Goal: Book appointment/travel/reservation

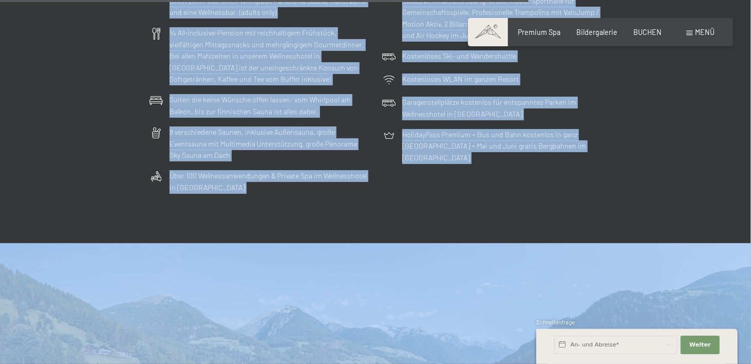
scroll to position [2996, 0]
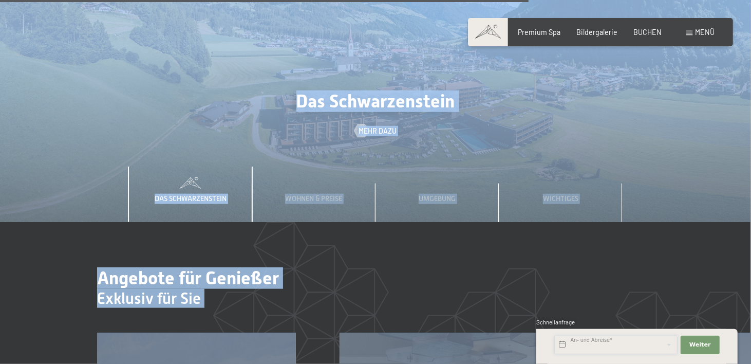
click at [592, 347] on input "text" at bounding box center [615, 344] width 123 height 18
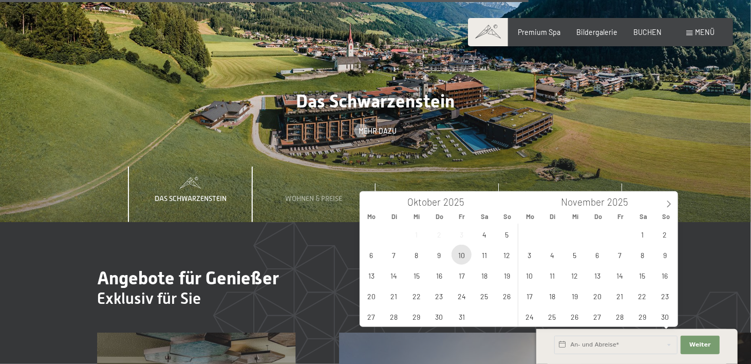
click at [460, 255] on span "10" at bounding box center [461, 254] width 20 height 20
click at [489, 255] on span "11" at bounding box center [484, 254] width 20 height 20
type input "Fr. 10.10.2025 - Sa. 11.10.2025"
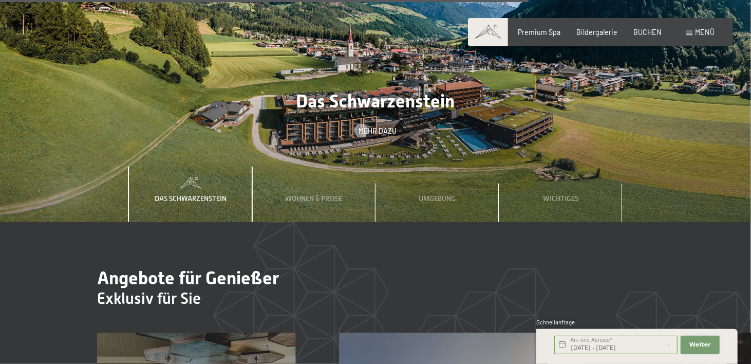
click at [713, 345] on button "Weiter Adressfelder ausblenden" at bounding box center [700, 344] width 39 height 18
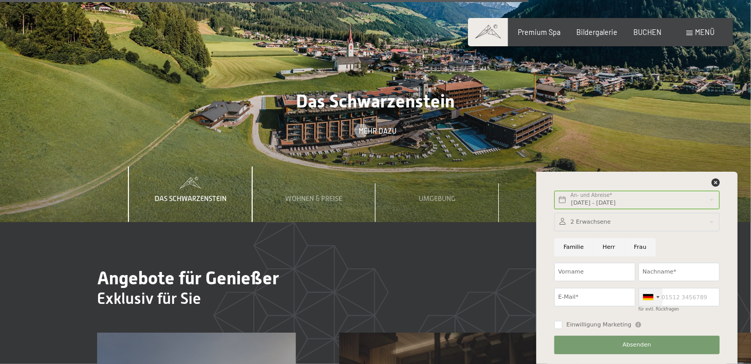
click at [651, 297] on div at bounding box center [648, 297] width 10 height 6
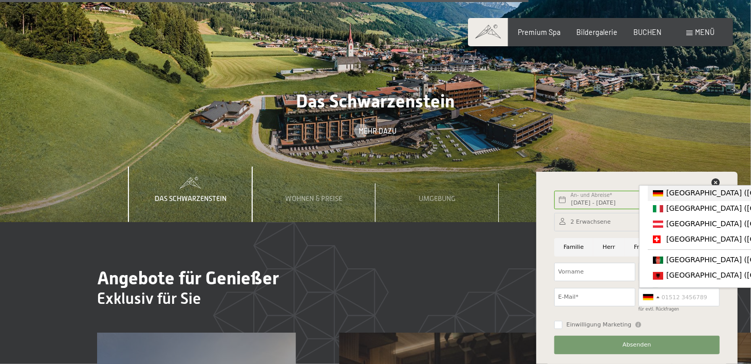
drag, startPoint x: 655, startPoint y: 297, endPoint x: 687, endPoint y: 229, distance: 75.4
click at [663, 288] on div "Germany (Deutschland) +49 Italy (Italia) +39 Austria (Österreich) +43 Switzerla…" at bounding box center [650, 297] width 25 height 18
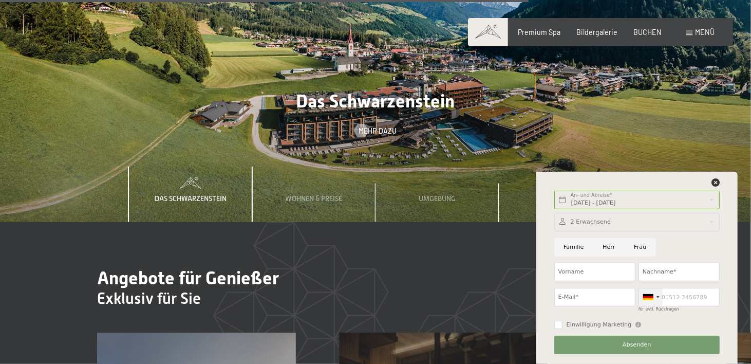
click at [655, 296] on div at bounding box center [651, 296] width 24 height 17
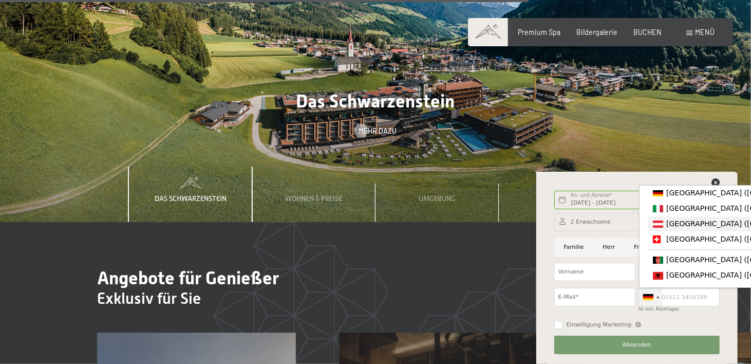
click at [678, 226] on span "[GEOGRAPHIC_DATA] ([GEOGRAPHIC_DATA])" at bounding box center [745, 223] width 159 height 8
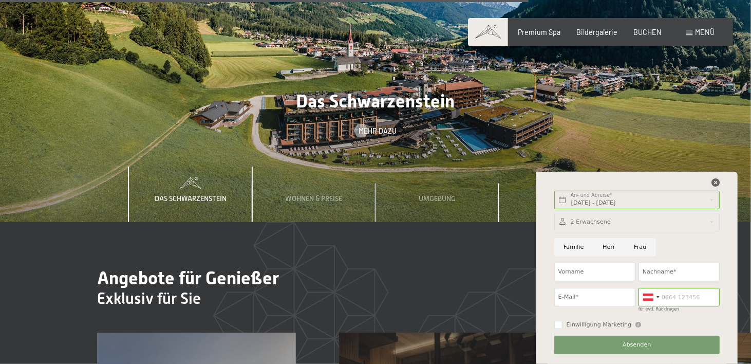
click at [718, 181] on icon at bounding box center [715, 182] width 8 height 8
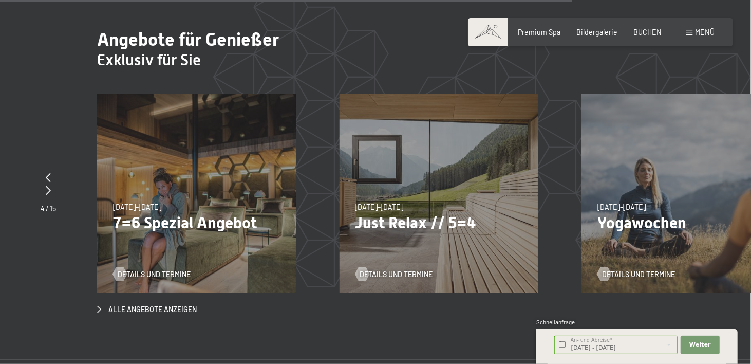
scroll to position [3253, 0]
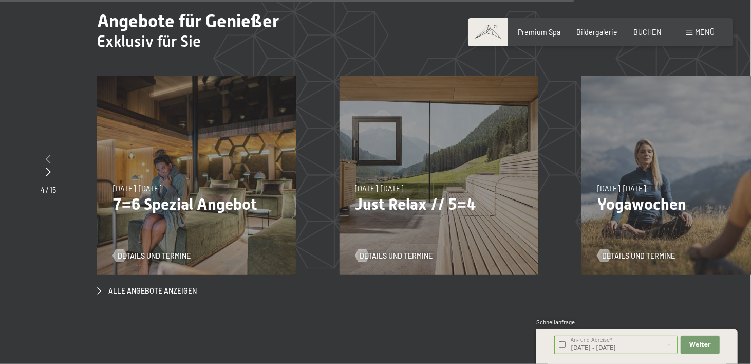
click at [46, 154] on icon at bounding box center [48, 158] width 5 height 9
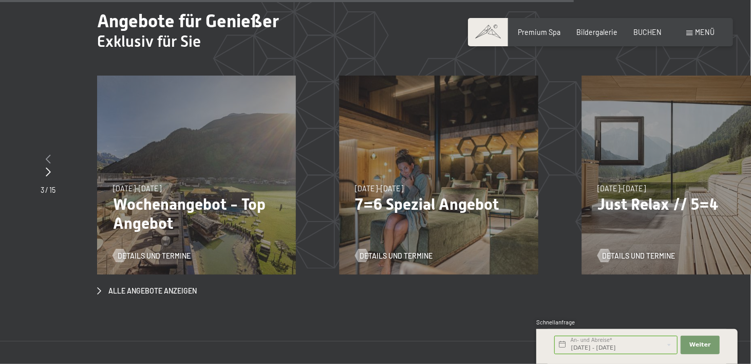
click at [46, 154] on icon at bounding box center [48, 158] width 5 height 9
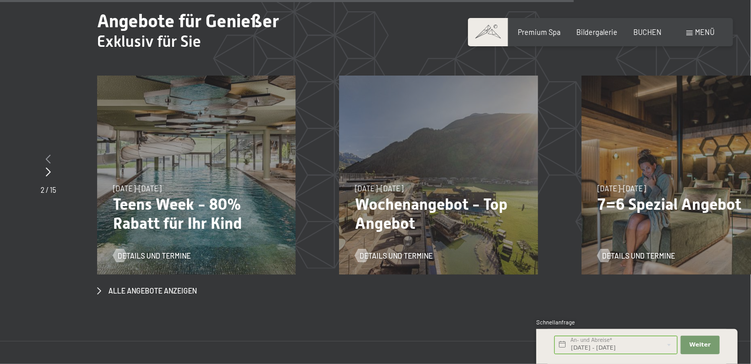
click at [46, 154] on icon at bounding box center [48, 158] width 5 height 9
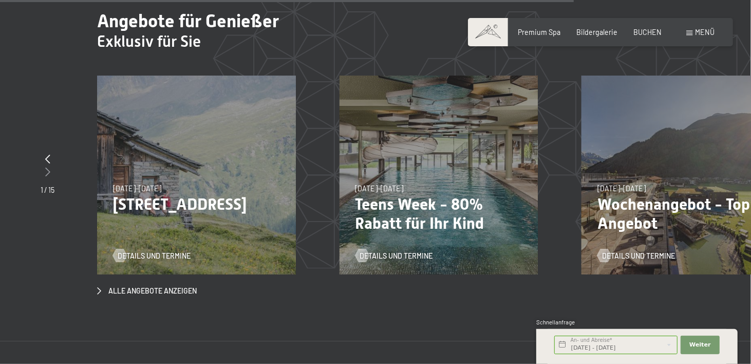
click at [46, 167] on icon at bounding box center [47, 171] width 5 height 9
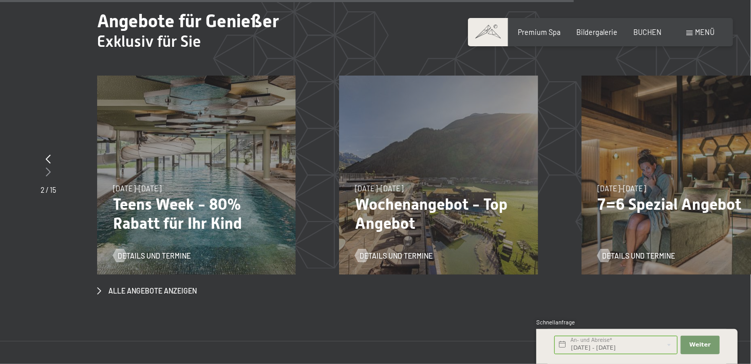
click at [46, 167] on icon at bounding box center [48, 171] width 5 height 9
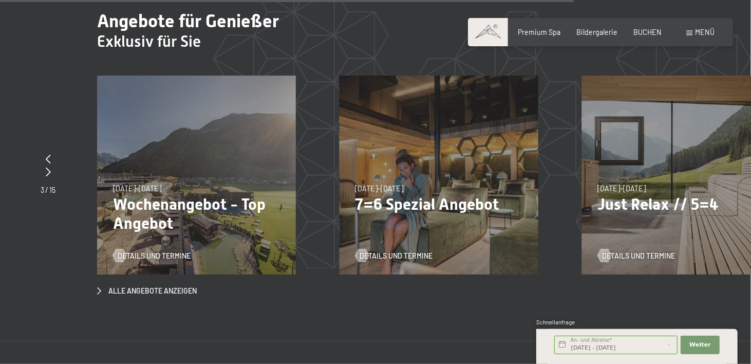
click at [137, 237] on div "Details und Termine" at bounding box center [193, 249] width 160 height 24
click at [134, 251] on span "Details und Termine" at bounding box center [164, 256] width 73 height 10
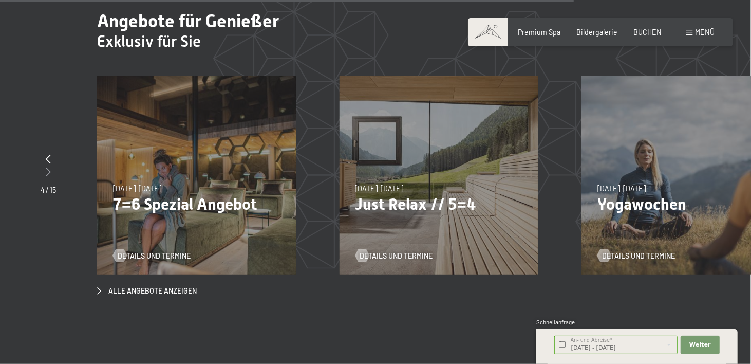
click at [48, 167] on icon at bounding box center [48, 171] width 5 height 9
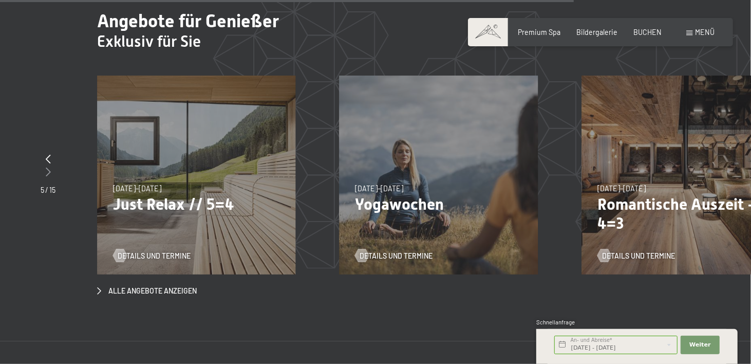
click at [48, 167] on icon at bounding box center [48, 171] width 5 height 9
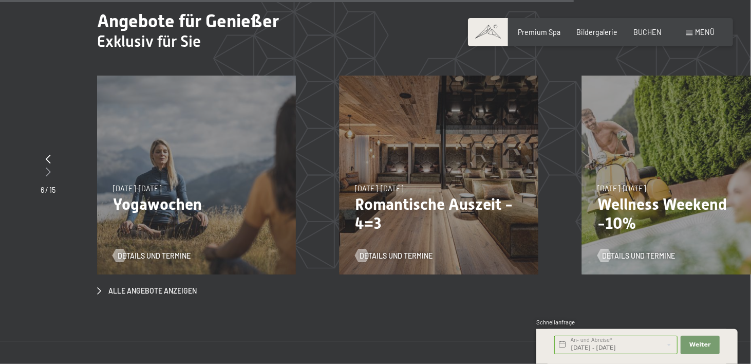
click at [48, 167] on icon at bounding box center [48, 171] width 5 height 9
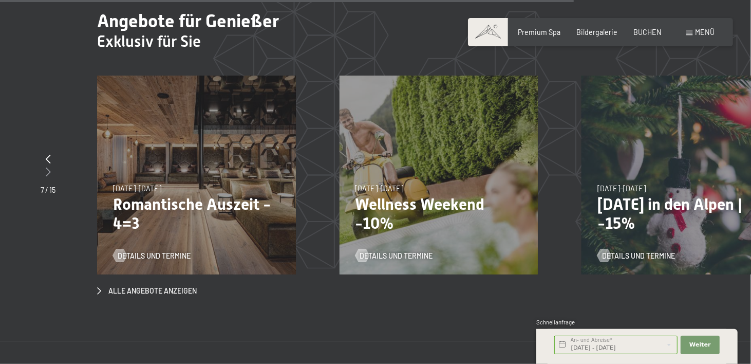
click at [48, 167] on icon at bounding box center [48, 171] width 5 height 9
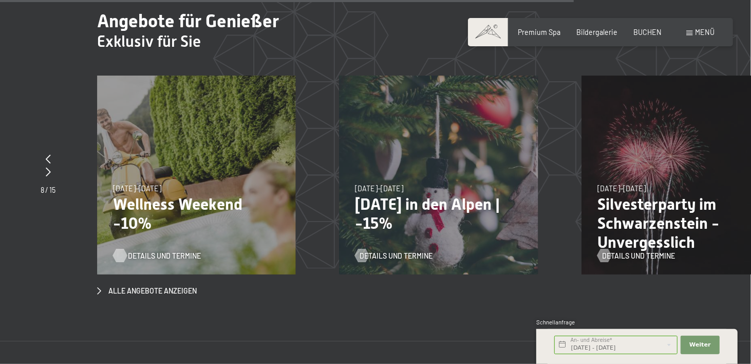
click at [121, 249] on div at bounding box center [120, 255] width 8 height 13
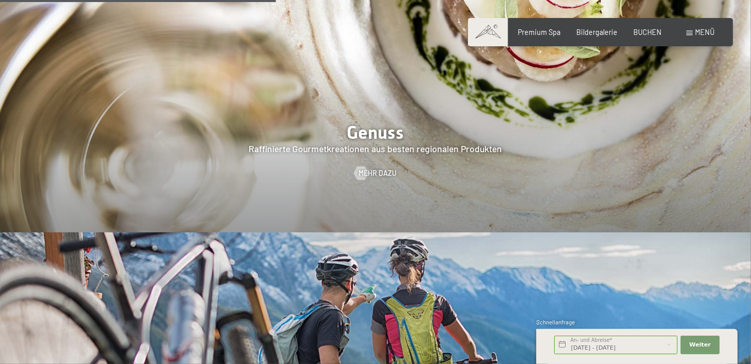
scroll to position [1541, 0]
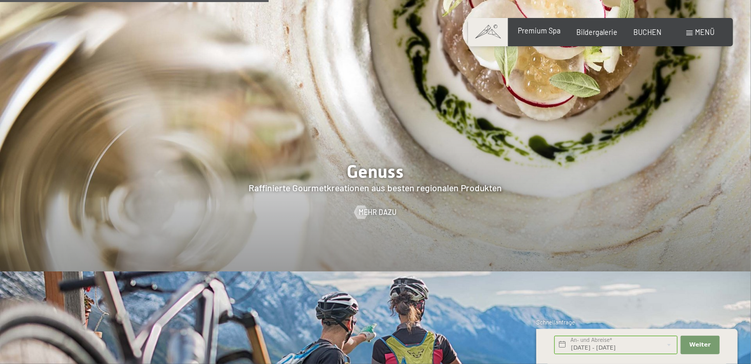
click at [541, 32] on span "Premium Spa" at bounding box center [539, 30] width 43 height 9
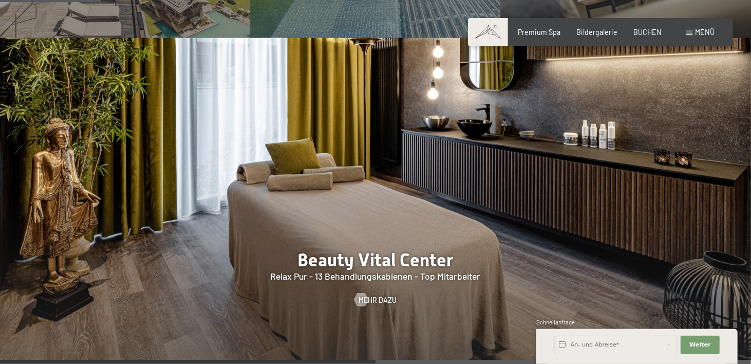
scroll to position [1027, 0]
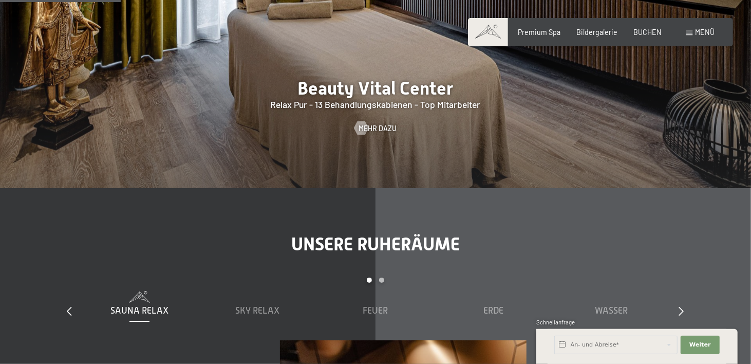
click at [685, 34] on div "Buchen Anfragen Premium Spa Bildergalerie BUCHEN Menü DE IT EN Gutschein Bilder…" at bounding box center [600, 32] width 229 height 10
click at [692, 31] on span at bounding box center [690, 33] width 6 height 5
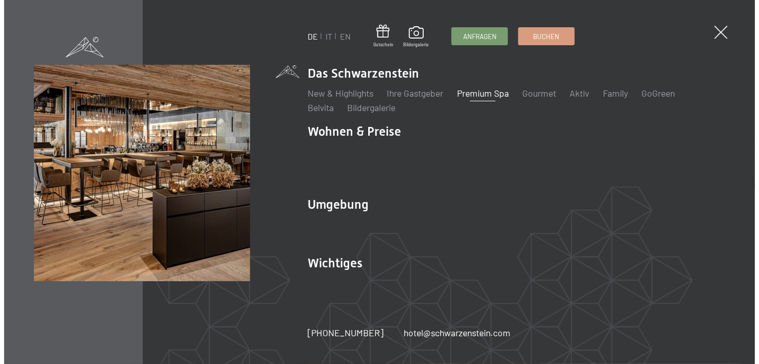
scroll to position [1029, 0]
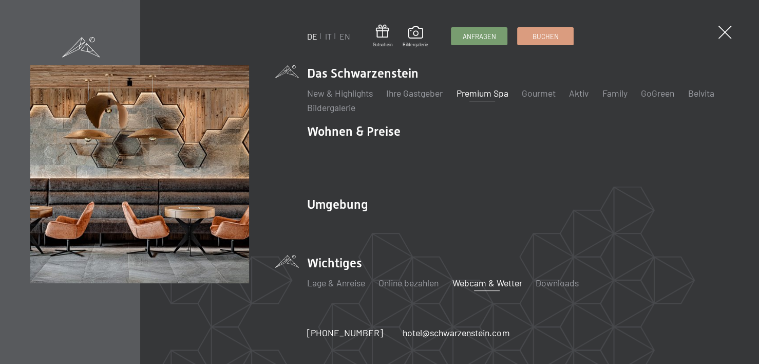
click at [485, 277] on link "Webcam & Wetter" at bounding box center [487, 282] width 70 height 11
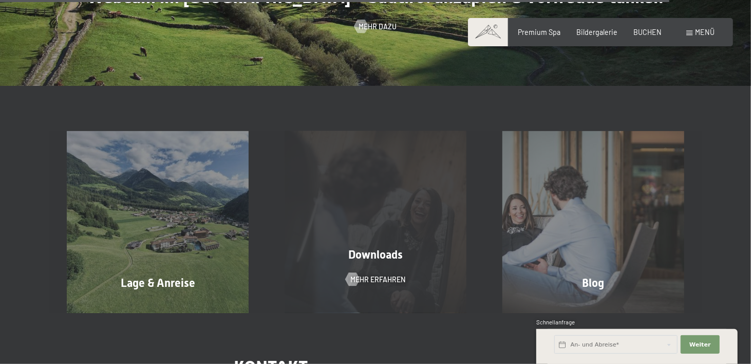
scroll to position [2910, 0]
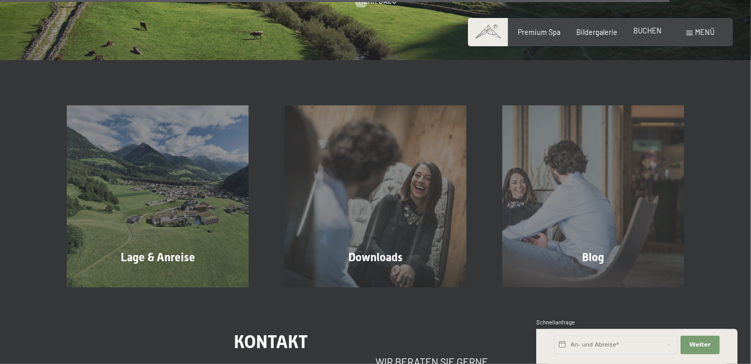
click at [655, 33] on span "BUCHEN" at bounding box center [647, 30] width 28 height 9
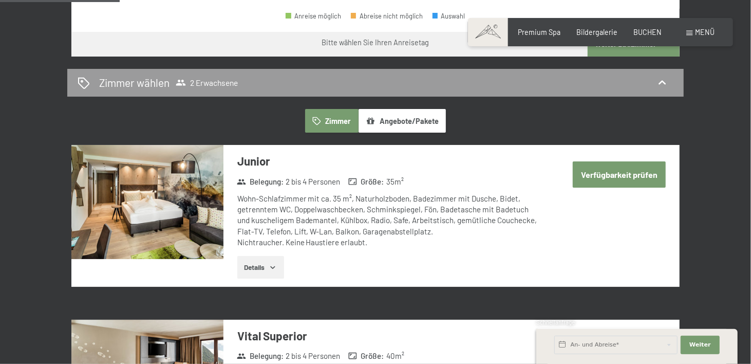
scroll to position [599, 0]
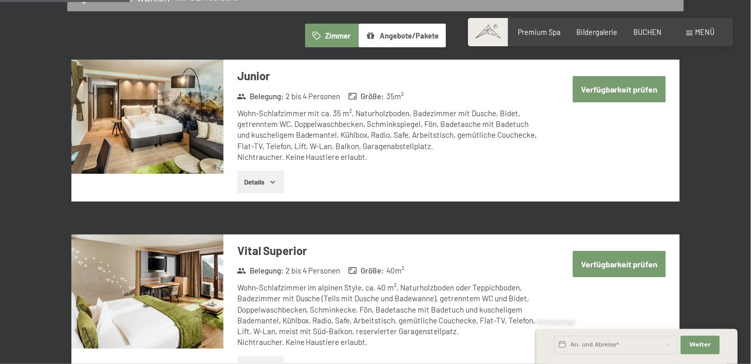
click at [267, 181] on button "Details" at bounding box center [260, 182] width 47 height 23
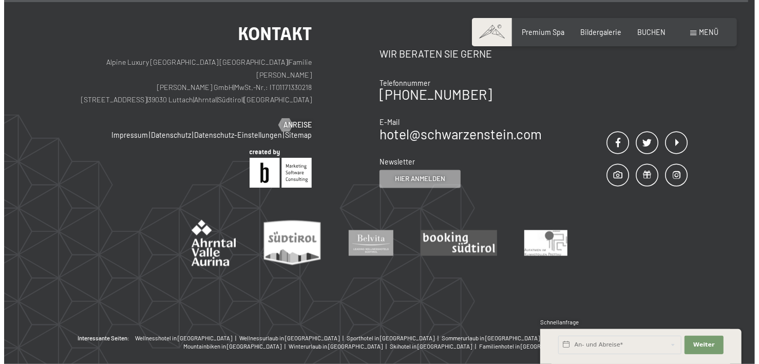
scroll to position [3602, 0]
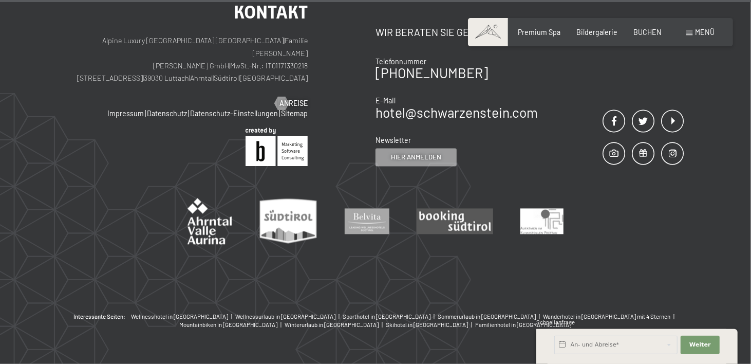
click at [690, 32] on span at bounding box center [690, 33] width 6 height 5
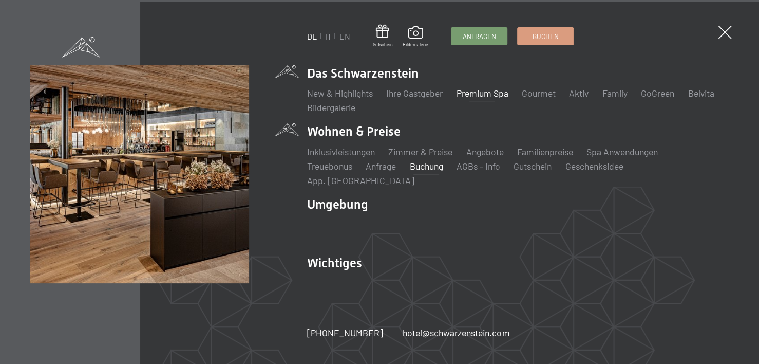
click at [506, 99] on link "Premium Spa" at bounding box center [482, 92] width 52 height 11
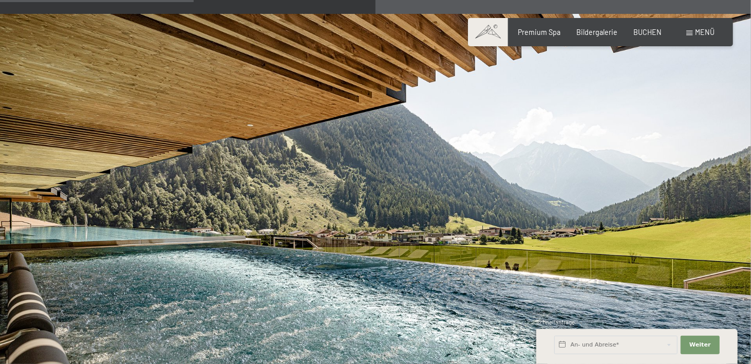
scroll to position [1712, 0]
